Goal: Task Accomplishment & Management: Complete application form

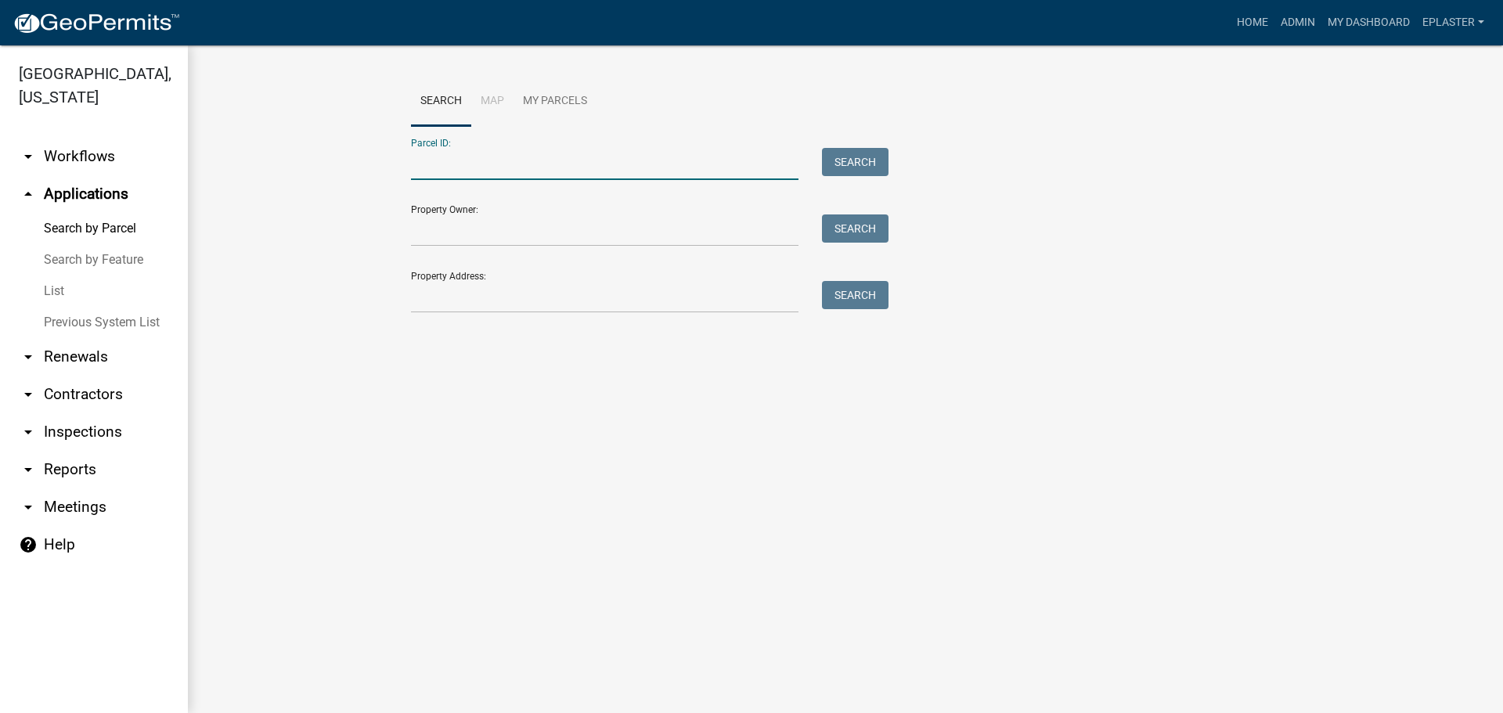
click at [503, 172] on input "Parcel ID:" at bounding box center [604, 164] width 387 height 32
paste input "04000230166001"
type input "04000230166001"
click at [848, 164] on button "Search" at bounding box center [855, 162] width 67 height 28
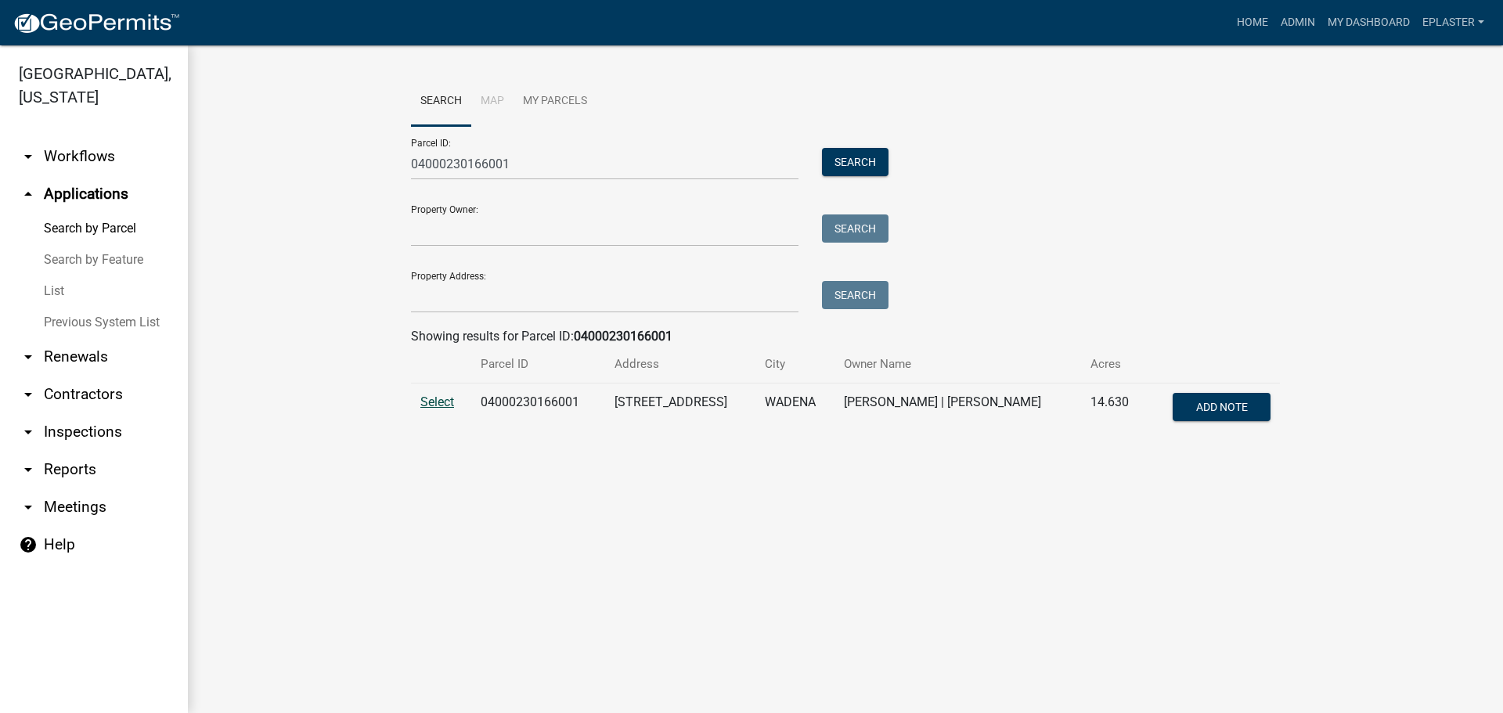
click at [454, 402] on span "Select" at bounding box center [437, 401] width 34 height 15
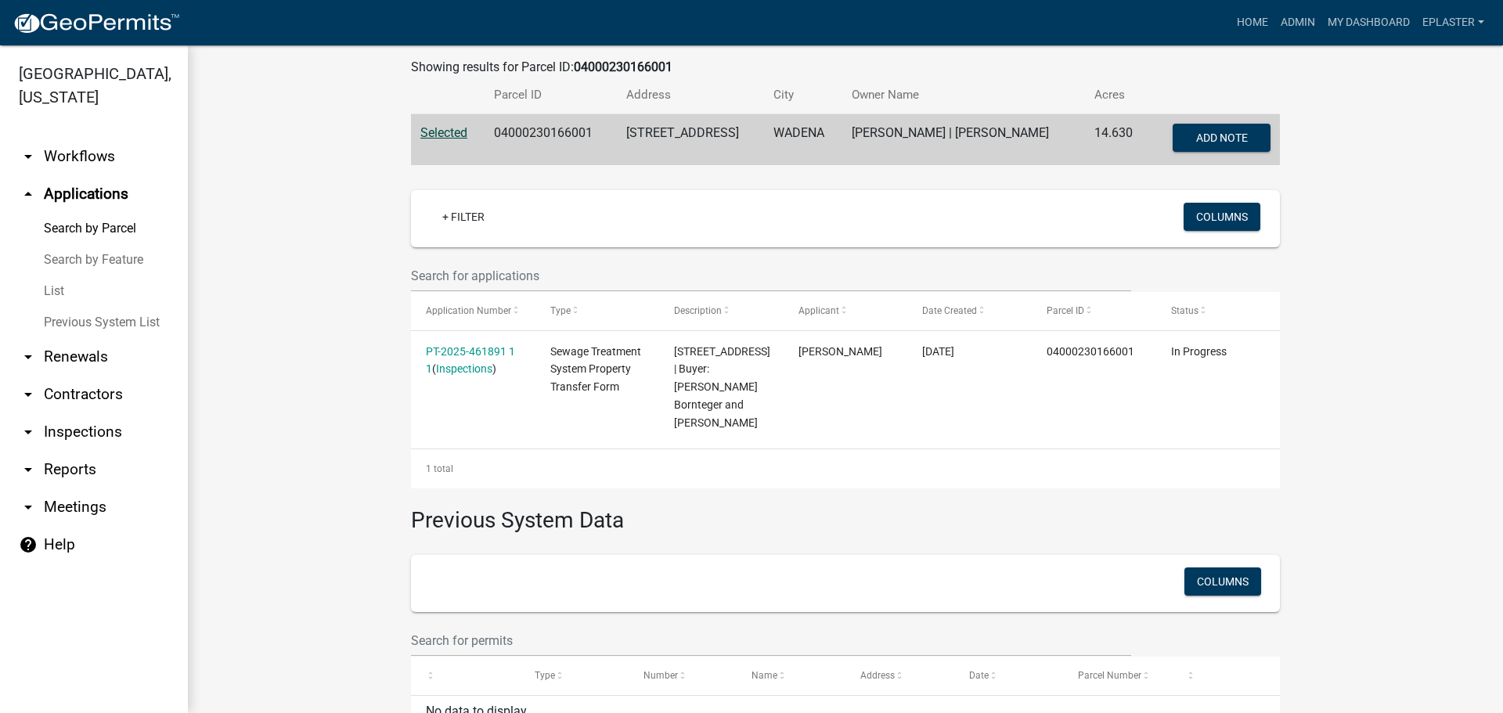
scroll to position [274, 0]
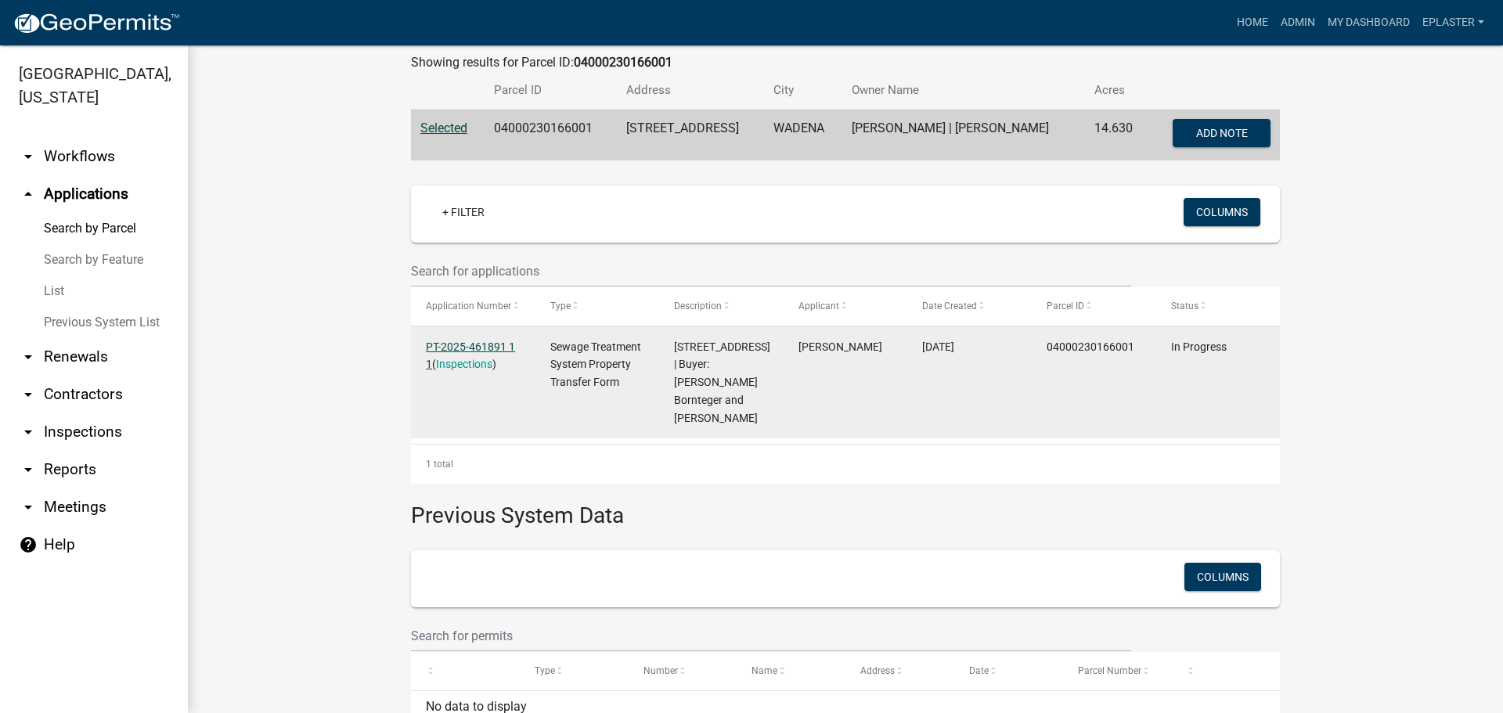
click at [500, 349] on link "PT-2025-461891 1 1" at bounding box center [470, 355] width 89 height 31
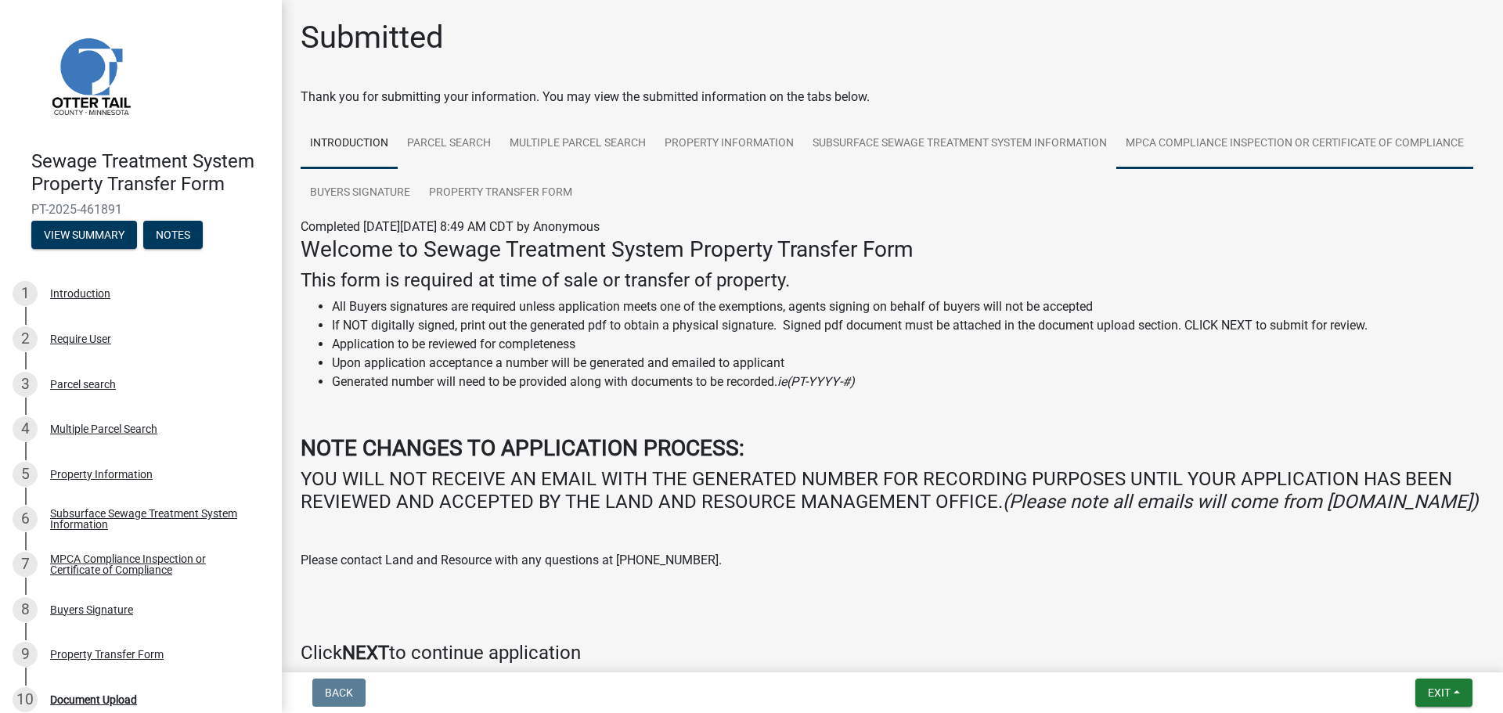
click at [1116, 169] on link "MPCA Compliance Inspection or Certificate of Compliance" at bounding box center [1294, 144] width 357 height 50
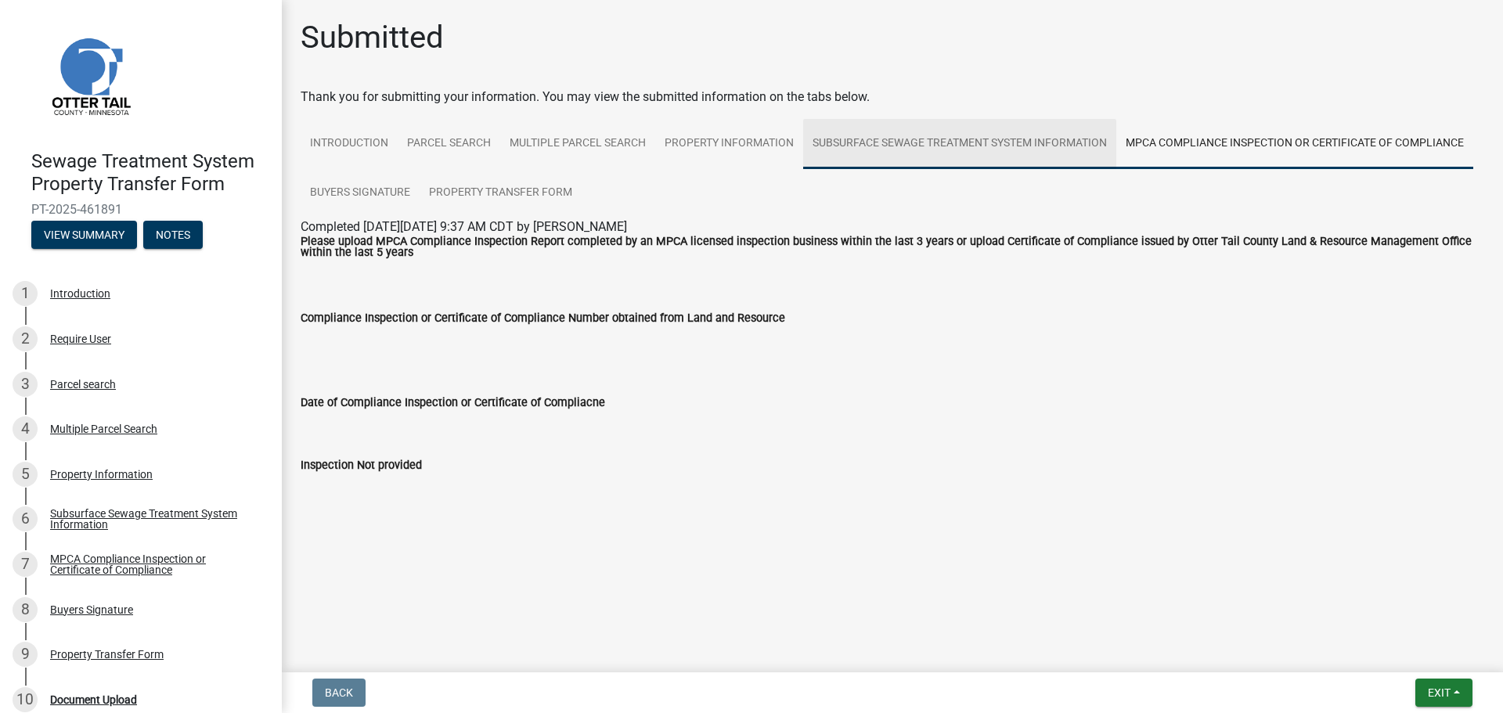
click at [994, 135] on link "Subsurface Sewage Treatment System Information" at bounding box center [959, 144] width 313 height 50
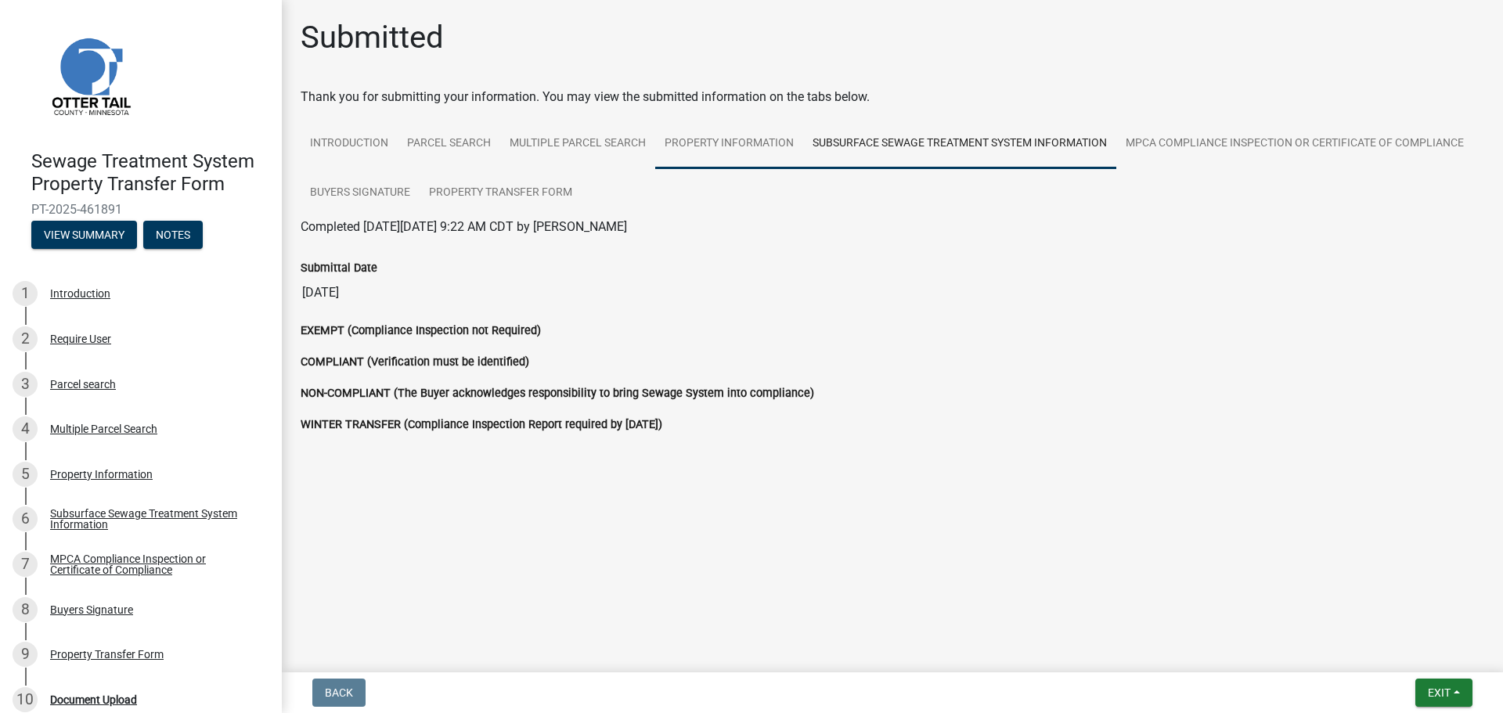
click at [764, 145] on link "Property Information" at bounding box center [729, 144] width 148 height 50
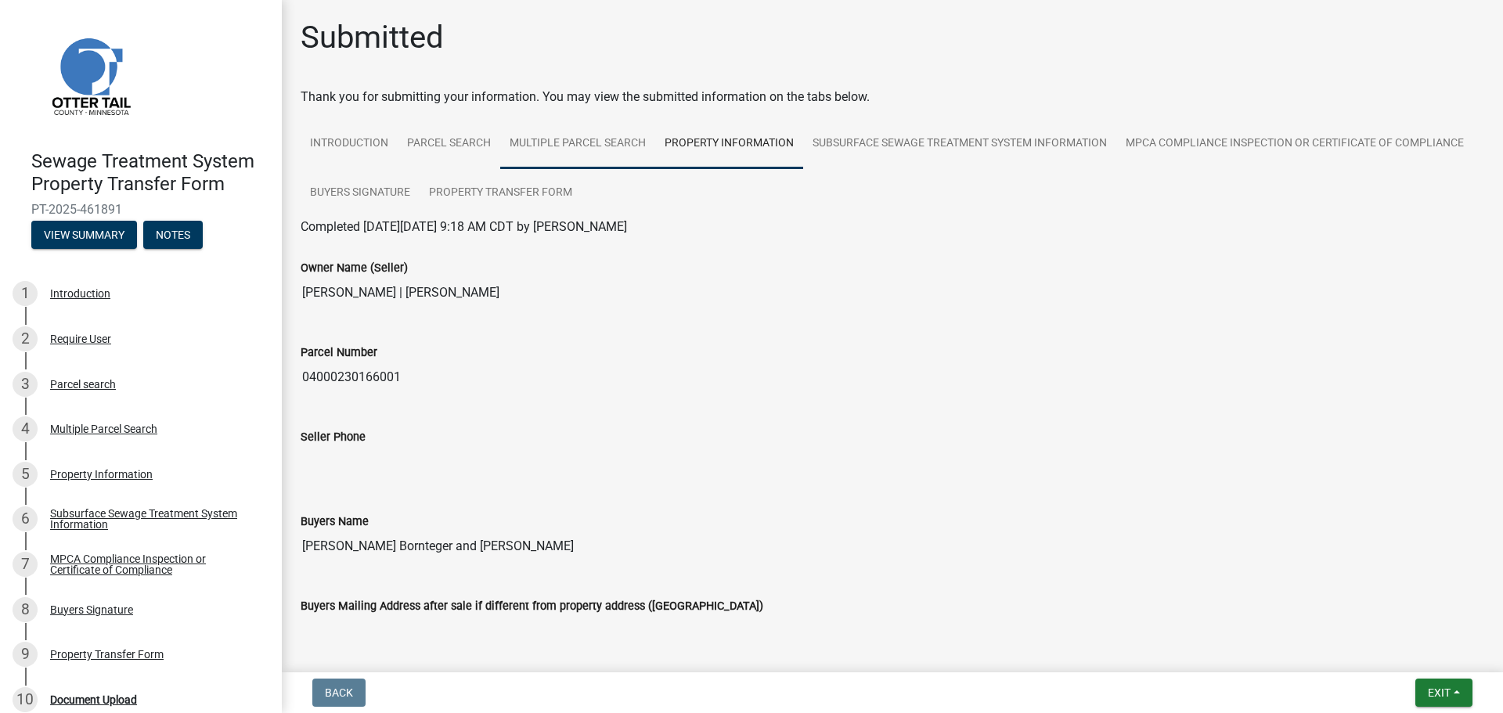
click at [633, 141] on link "Multiple Parcel Search" at bounding box center [577, 144] width 155 height 50
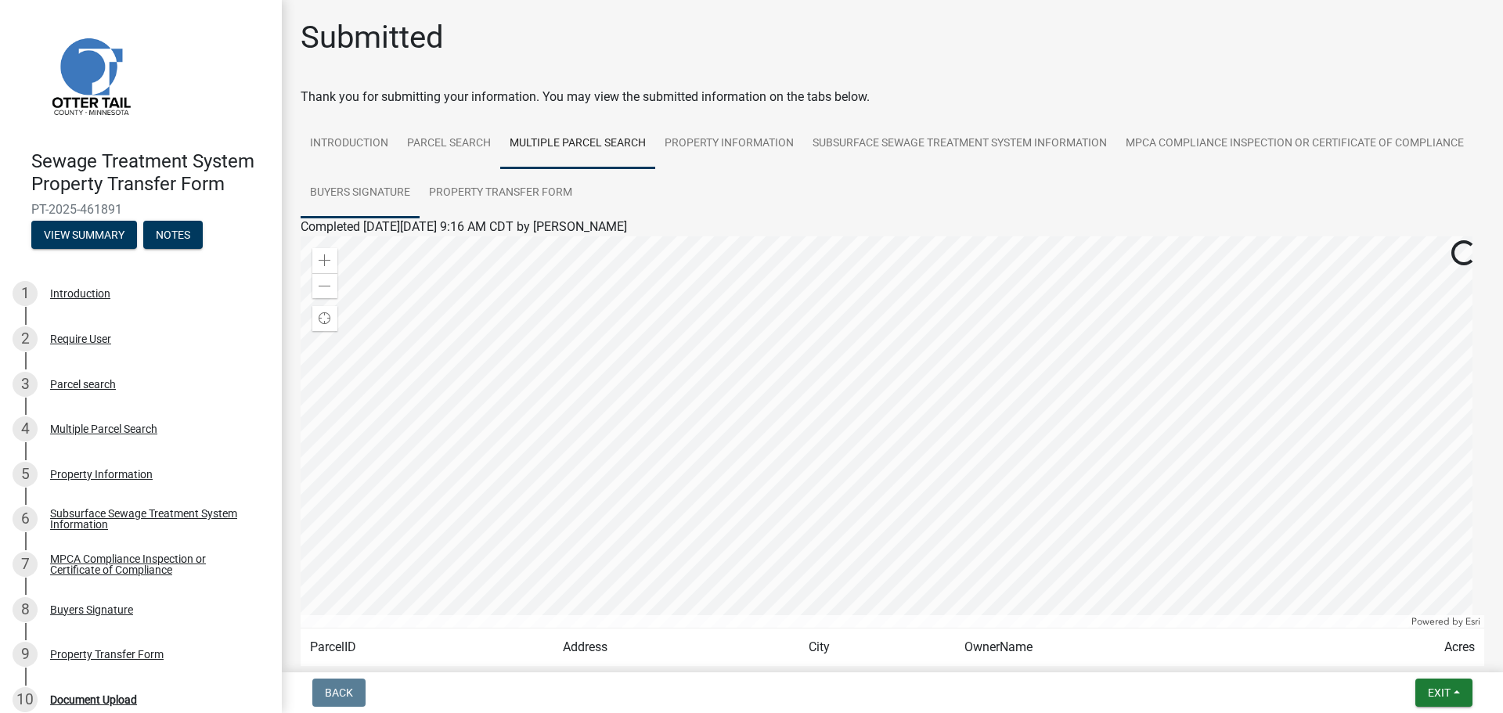
click at [420, 186] on link "Buyers Signature" at bounding box center [360, 193] width 119 height 50
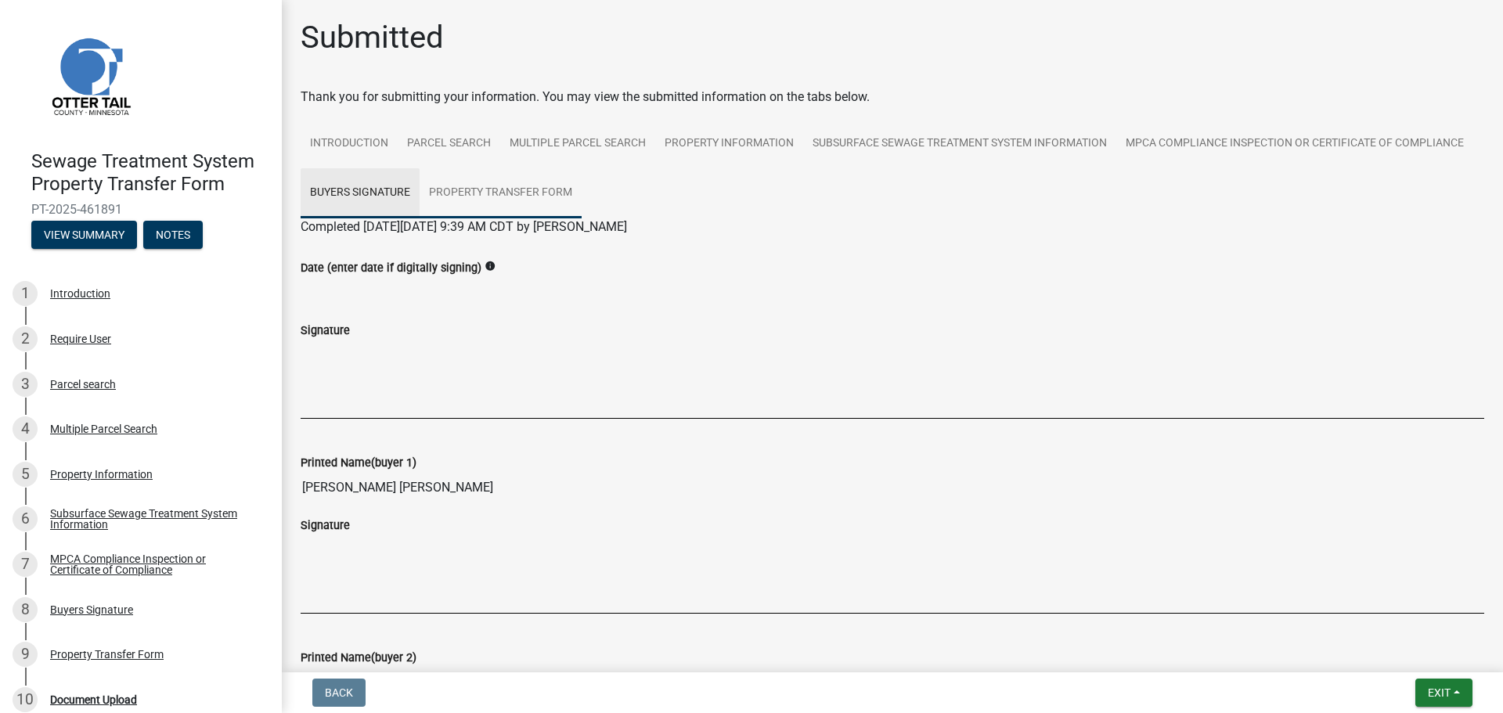
click at [582, 188] on link "Property Transfer Form" at bounding box center [501, 193] width 162 height 50
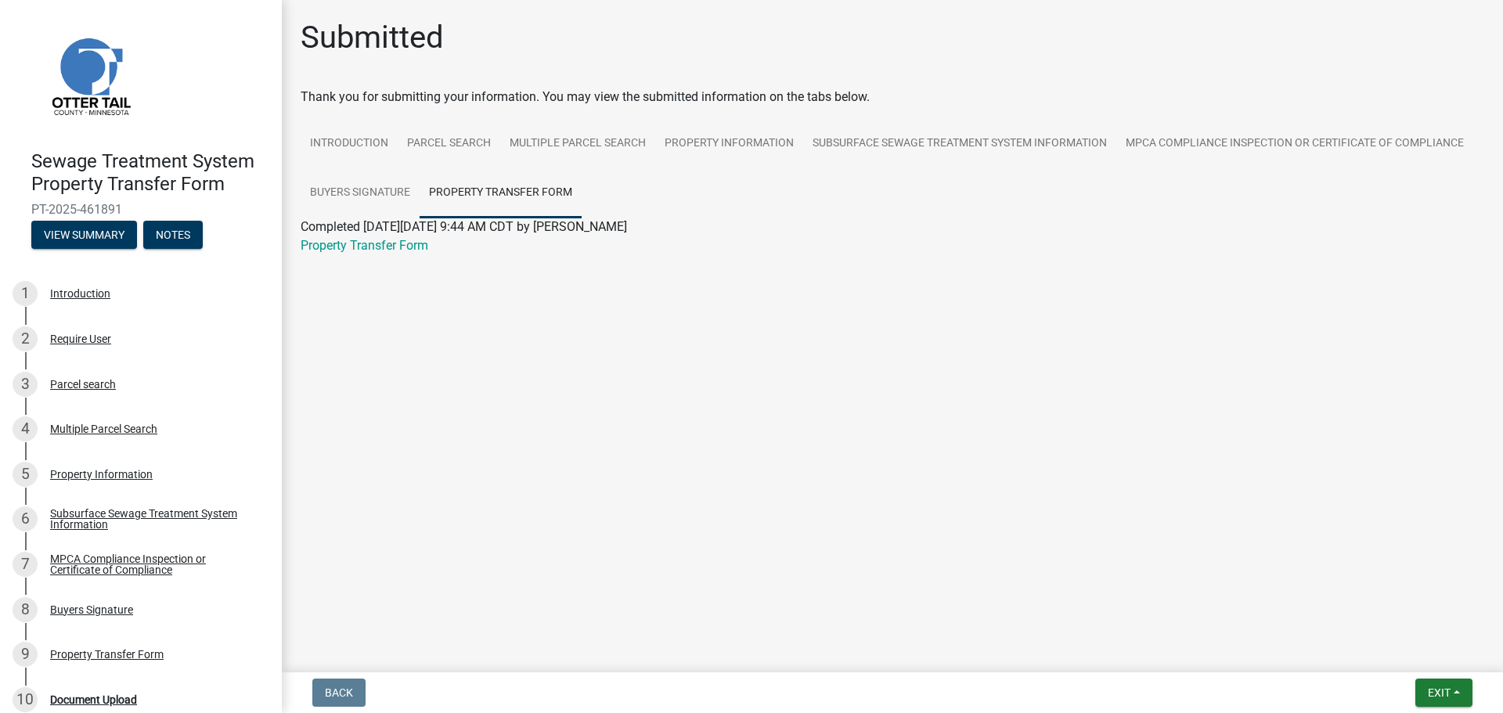
click at [430, 251] on div "Property Transfer Form" at bounding box center [892, 245] width 1207 height 19
click at [420, 245] on link "Property Transfer Form" at bounding box center [365, 245] width 128 height 15
click at [1460, 694] on button "Exit" at bounding box center [1443, 693] width 57 height 28
click at [1395, 655] on button "Save & Exit" at bounding box center [1409, 652] width 125 height 38
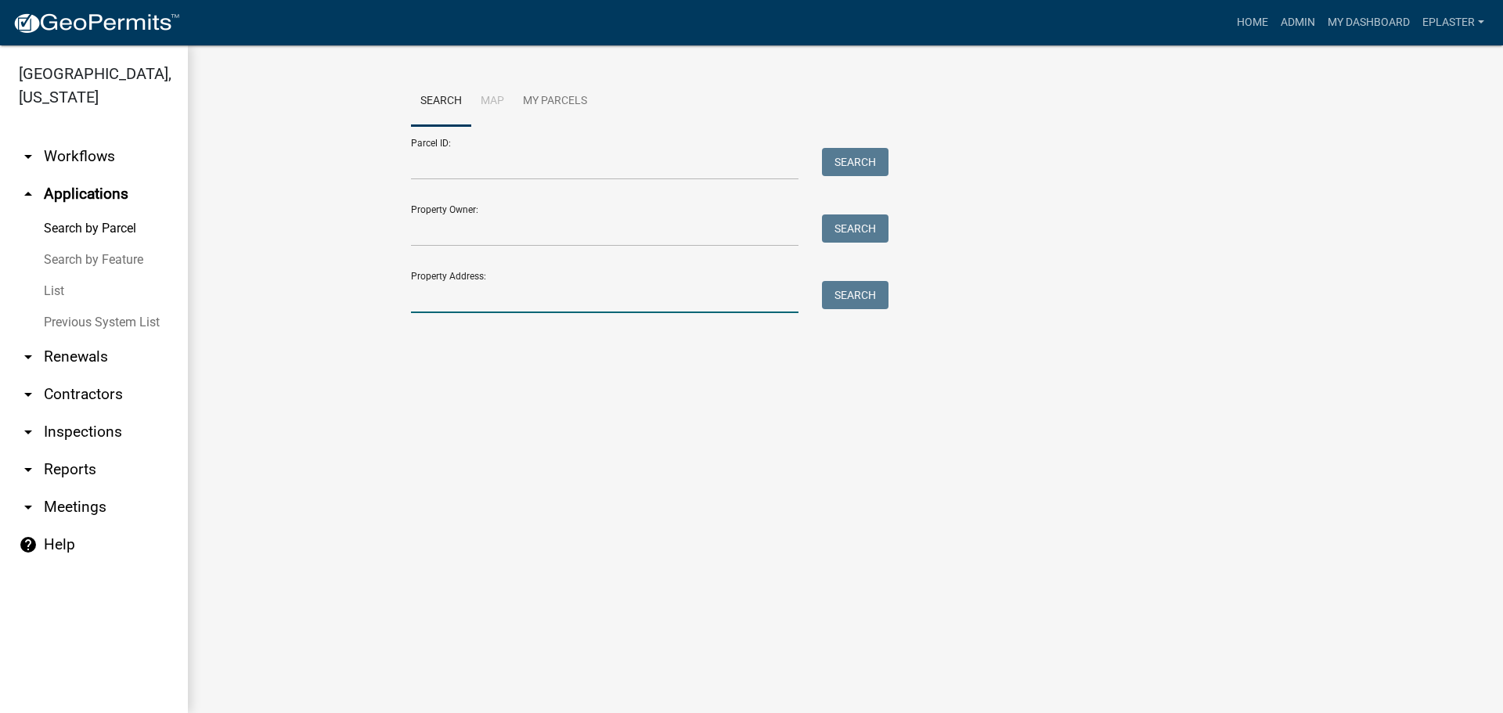
click at [463, 290] on input "Property Address:" at bounding box center [604, 297] width 387 height 32
